Goal: Information Seeking & Learning: Learn about a topic

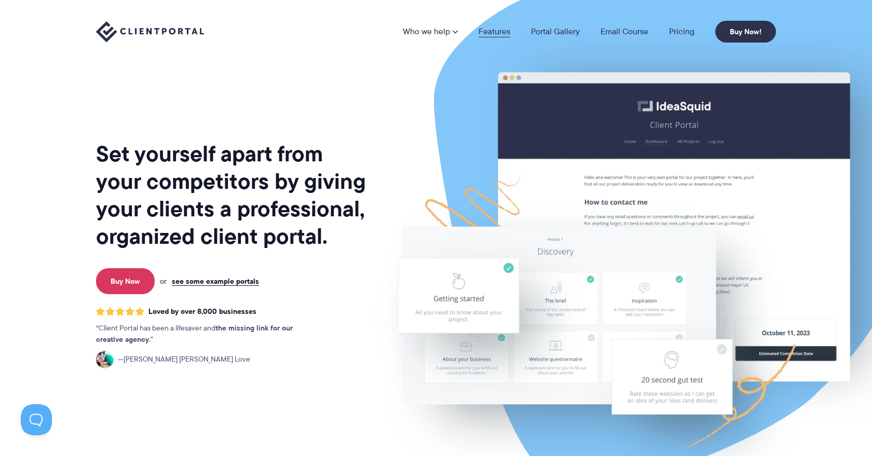
click at [494, 31] on link "Features" at bounding box center [495, 32] width 32 height 8
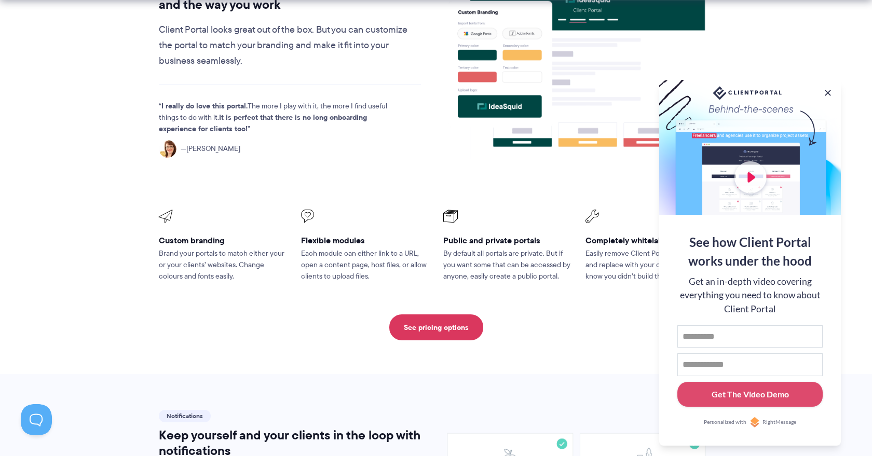
scroll to position [420, 0]
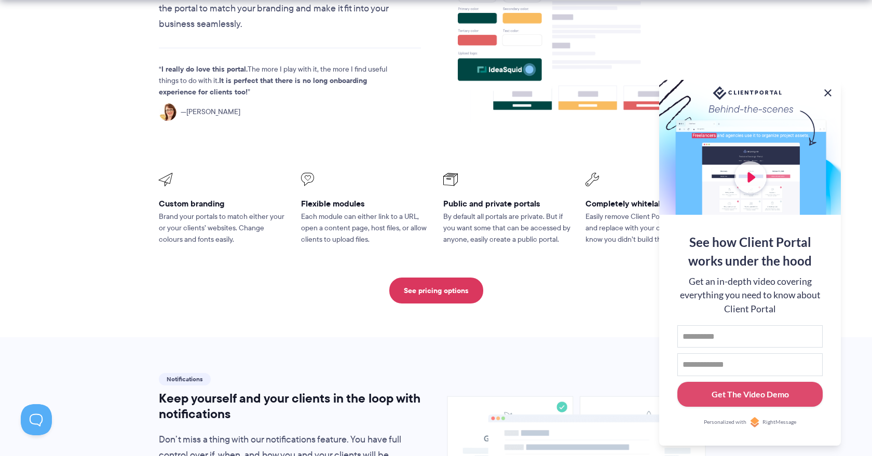
click at [827, 91] on button at bounding box center [828, 93] width 12 height 12
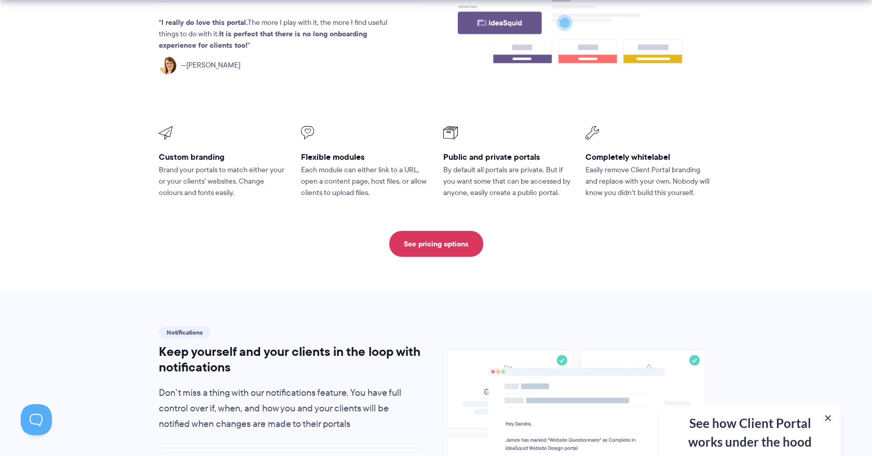
scroll to position [471, 0]
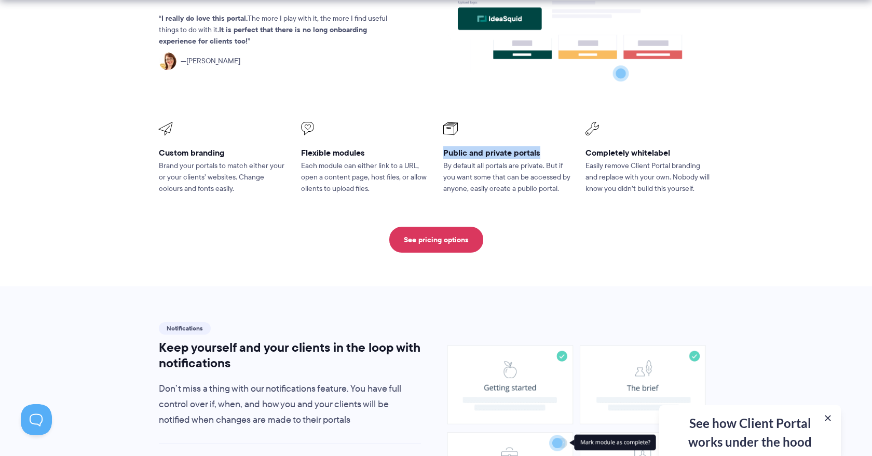
drag, startPoint x: 443, startPoint y: 149, endPoint x: 543, endPoint y: 148, distance: 99.2
click at [543, 148] on h3 "Public and private portals" at bounding box center [507, 152] width 128 height 11
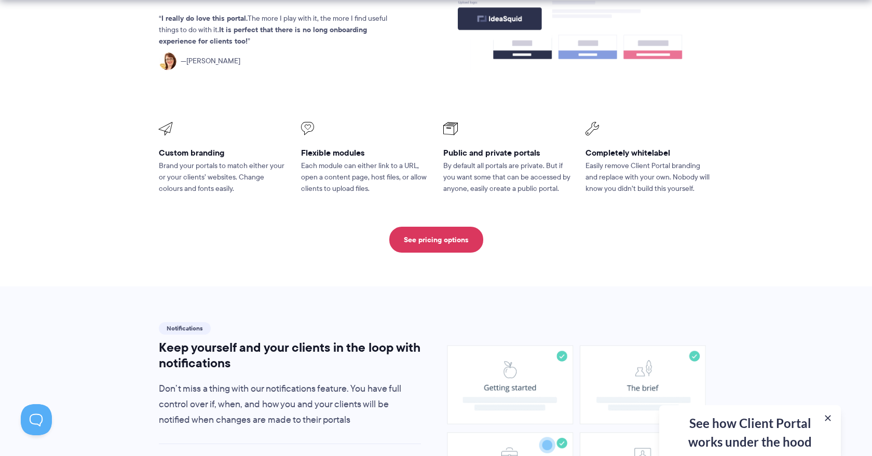
click at [446, 190] on p "By default all portals are private. But if you want some that can be accessed b…" at bounding box center [507, 177] width 128 height 34
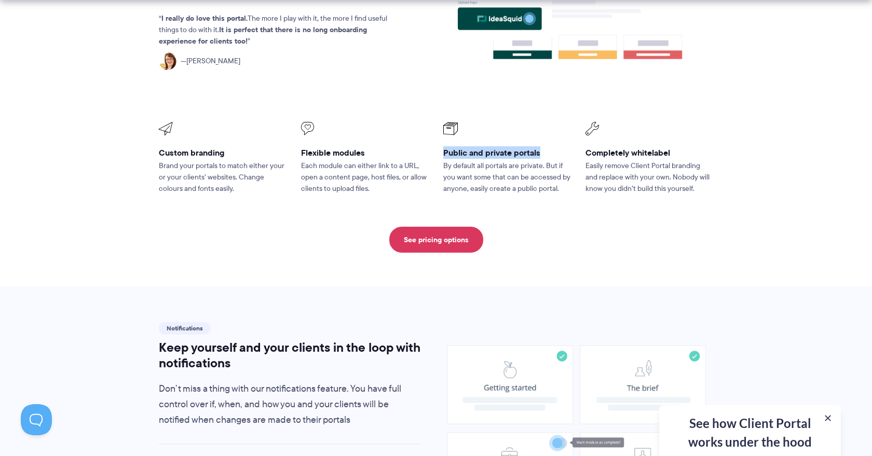
drag, startPoint x: 445, startPoint y: 150, endPoint x: 560, endPoint y: 150, distance: 114.8
click at [560, 150] on h3 "Public and private portals" at bounding box center [507, 152] width 128 height 11
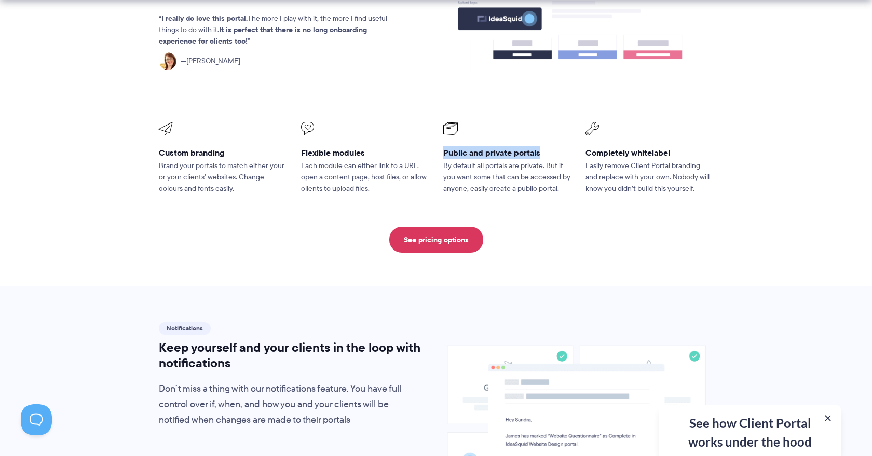
drag, startPoint x: 540, startPoint y: 149, endPoint x: 440, endPoint y: 154, distance: 99.3
click at [440, 154] on li "Public and private portals By default all portals are private. But if you want …" at bounding box center [507, 158] width 142 height 87
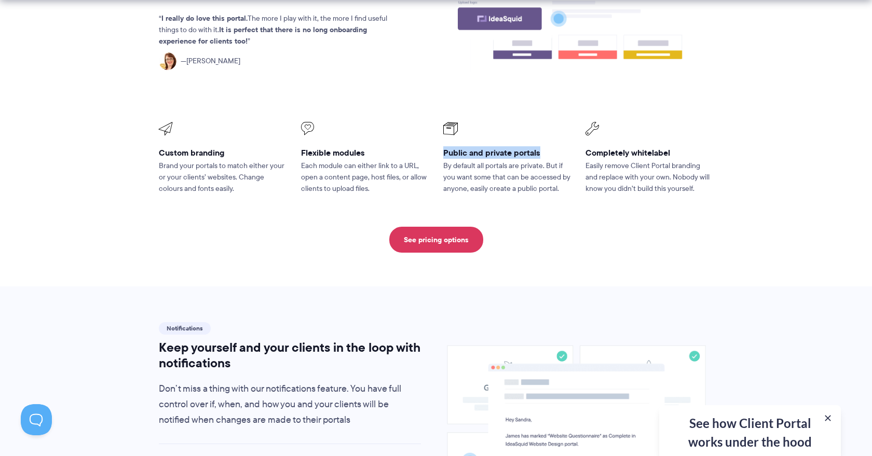
click at [441, 155] on li "Public and private portals By default all portals are private. But if you want …" at bounding box center [507, 158] width 142 height 87
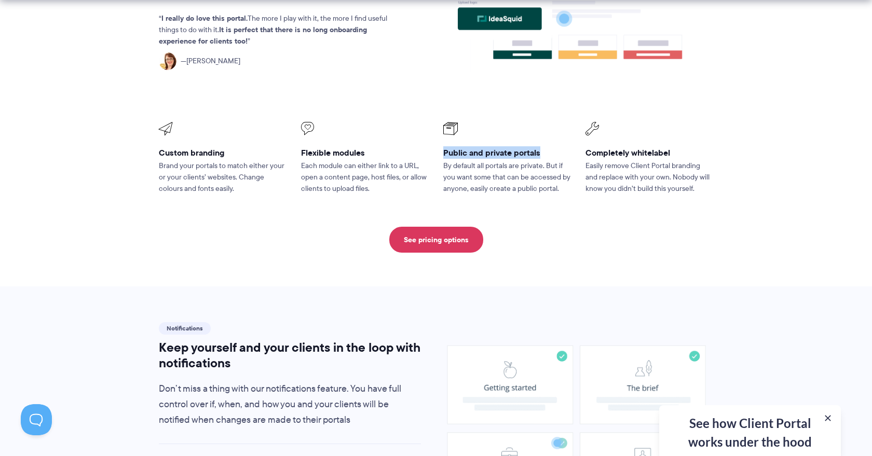
drag, startPoint x: 444, startPoint y: 150, endPoint x: 541, endPoint y: 149, distance: 96.6
click at [541, 149] on h3 "Public and private portals" at bounding box center [507, 152] width 128 height 11
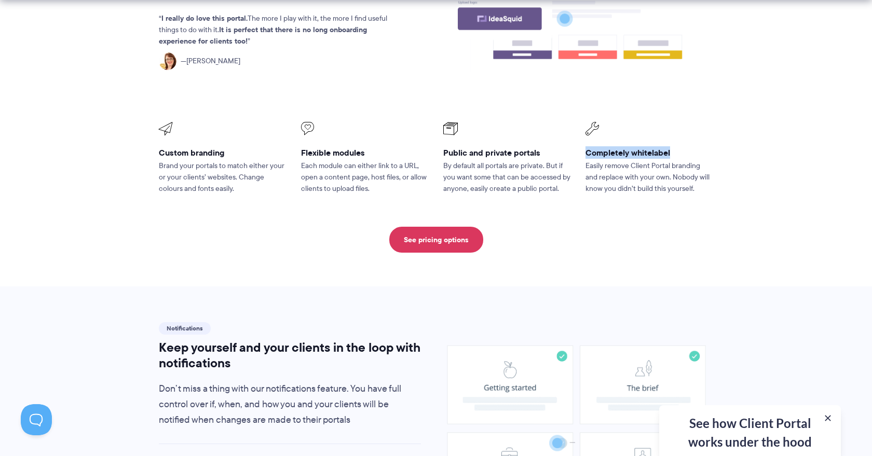
drag, startPoint x: 588, startPoint y: 150, endPoint x: 672, endPoint y: 148, distance: 84.7
click at [672, 148] on h3 "Completely whitelabel" at bounding box center [650, 152] width 128 height 11
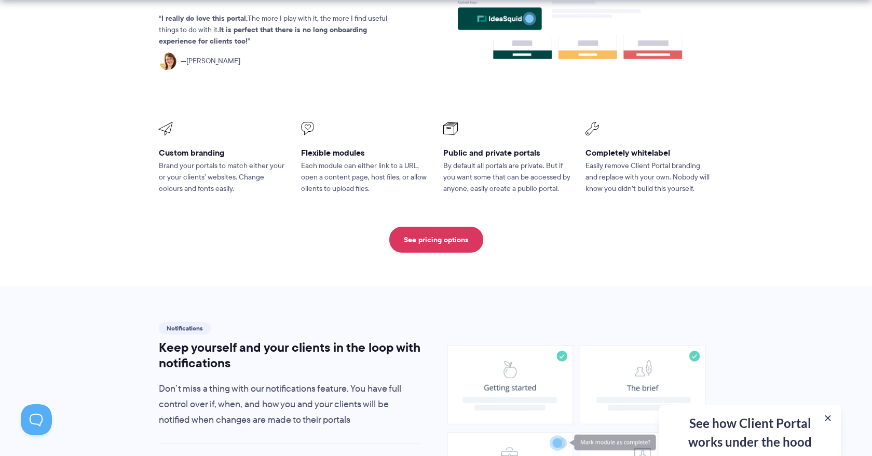
click at [270, 281] on section "Customization Customize Client Portal to match your brand and the way you work …" at bounding box center [436, 63] width 872 height 447
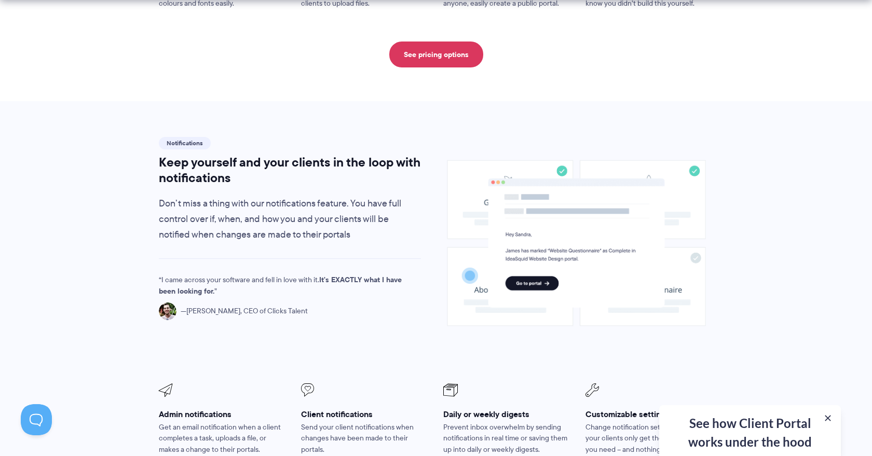
scroll to position [661, 0]
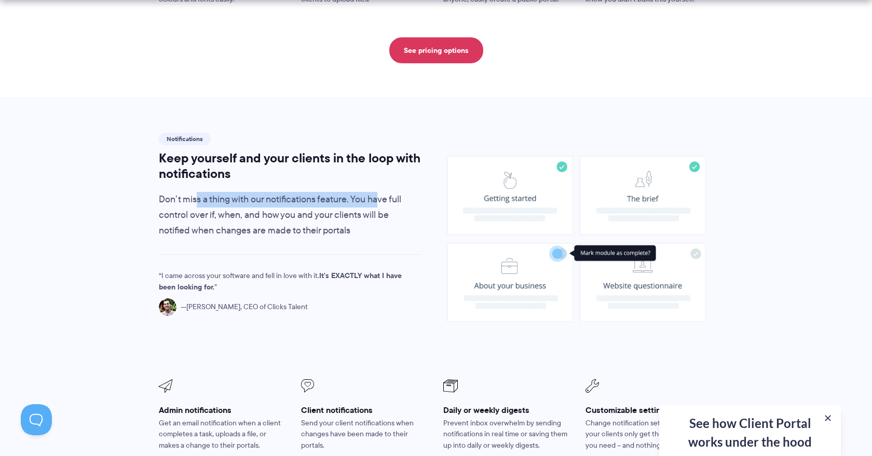
drag, startPoint x: 196, startPoint y: 193, endPoint x: 383, endPoint y: 192, distance: 186.4
click at [383, 192] on p "Don’t miss a thing with our notifications feature. You have full control over i…" at bounding box center [290, 215] width 262 height 47
click at [387, 201] on p "Don’t miss a thing with our notifications feature. You have full control over i…" at bounding box center [290, 215] width 262 height 47
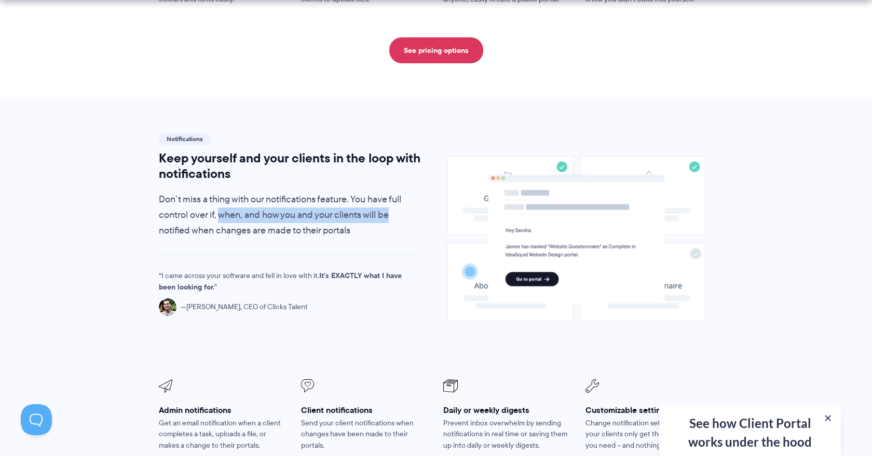
drag, startPoint x: 219, startPoint y: 210, endPoint x: 393, endPoint y: 204, distance: 173.6
click at [393, 204] on p "Don’t miss a thing with our notifications feature. You have full control over i…" at bounding box center [290, 215] width 262 height 47
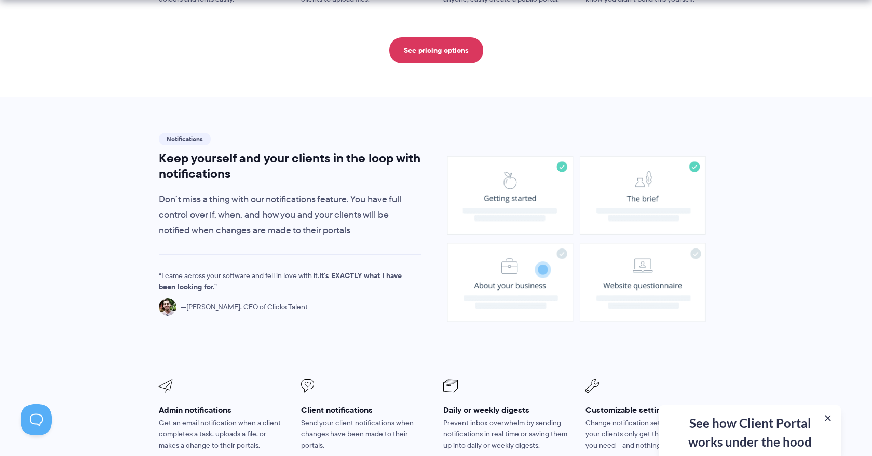
click at [395, 205] on p "Don’t miss a thing with our notifications feature. You have full control over i…" at bounding box center [290, 215] width 262 height 47
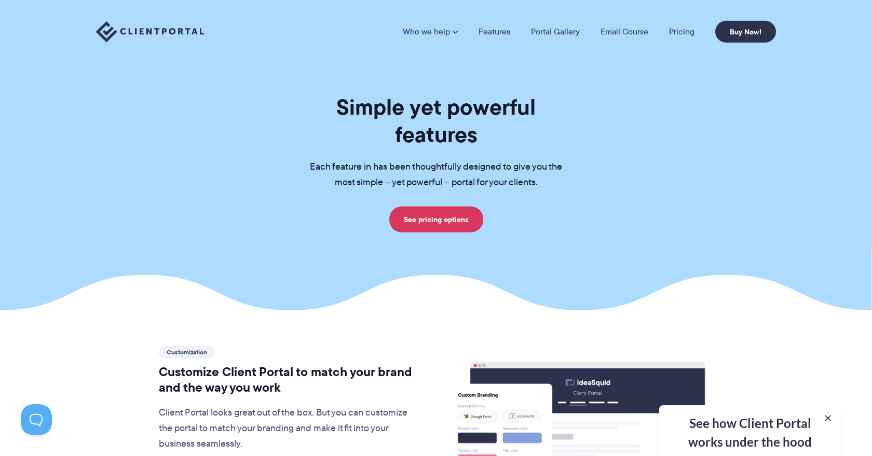
scroll to position [0, 0]
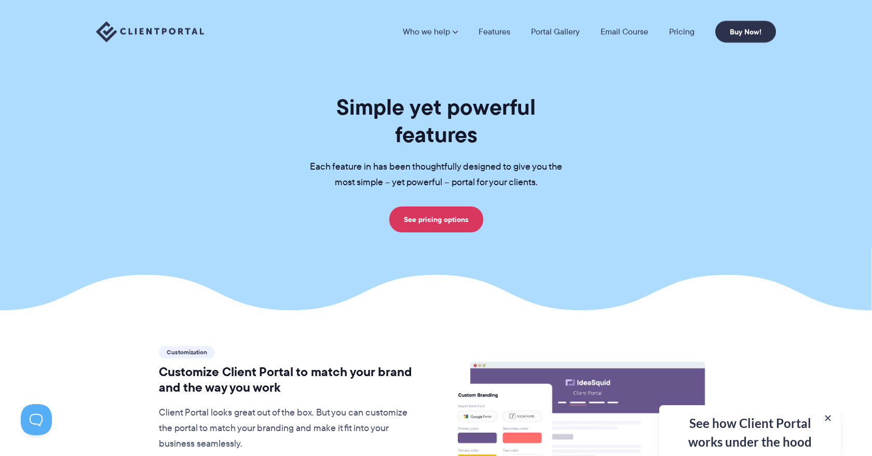
click at [442, 266] on section "Simple yet powerful features Each feature in has been thoughtfully designed to …" at bounding box center [436, 155] width 872 height 311
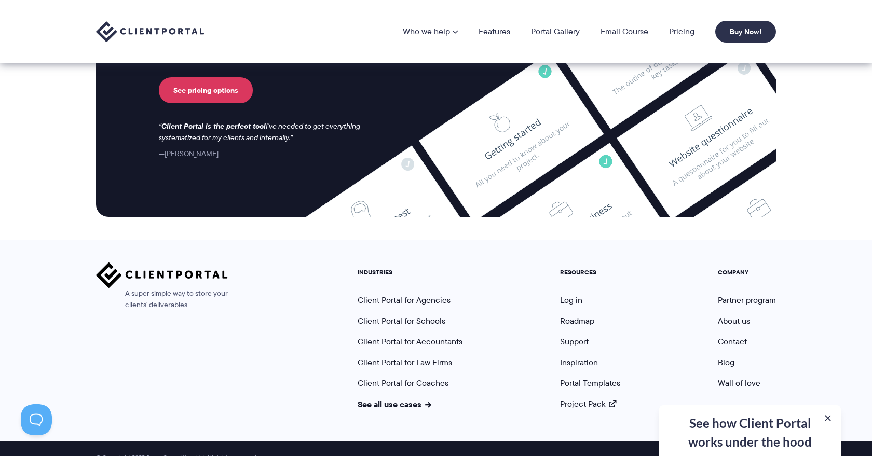
scroll to position [2764, 0]
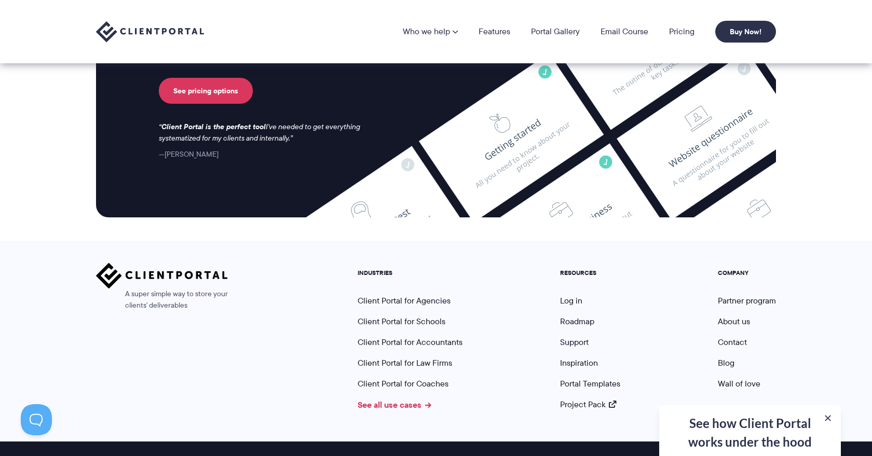
click at [420, 399] on link "See all use cases" at bounding box center [395, 405] width 74 height 12
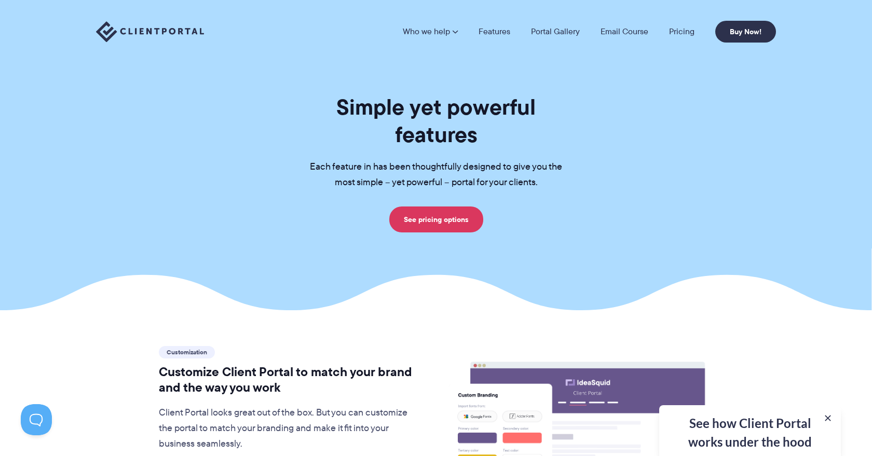
scroll to position [0, 0]
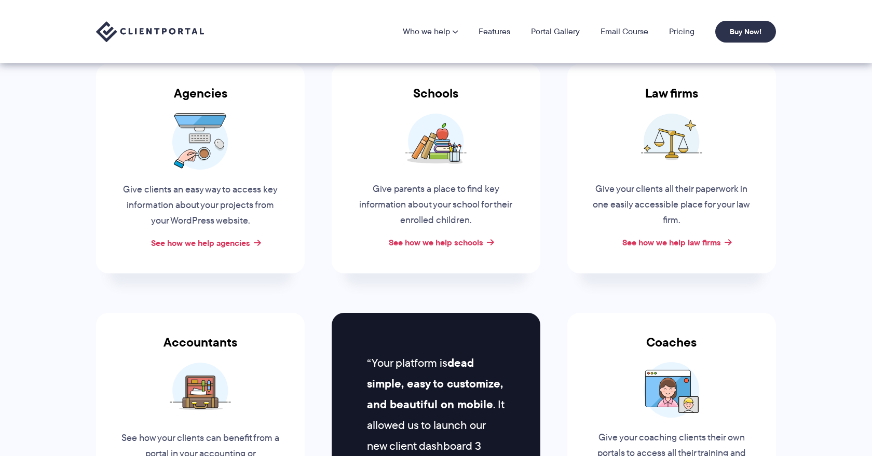
scroll to position [52, 0]
